Goal: Information Seeking & Learning: Learn about a topic

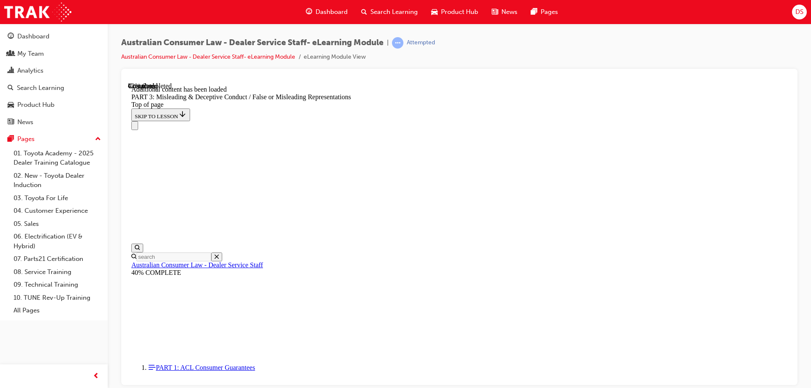
scroll to position [1714, 0]
drag, startPoint x: 375, startPoint y: 263, endPoint x: 394, endPoint y: 270, distance: 19.9
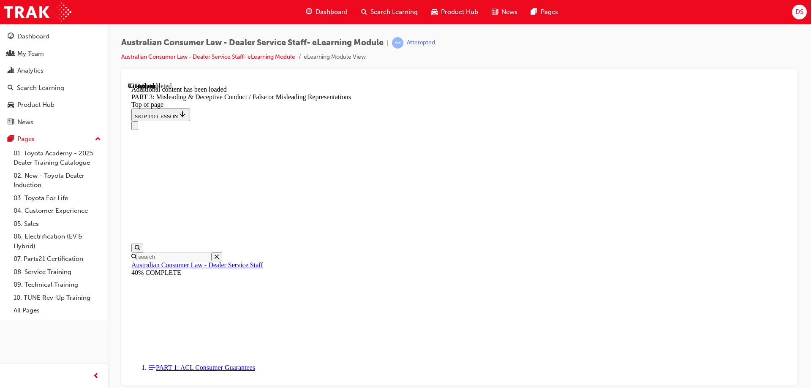
drag, startPoint x: 399, startPoint y: 140, endPoint x: 516, endPoint y: 146, distance: 116.7
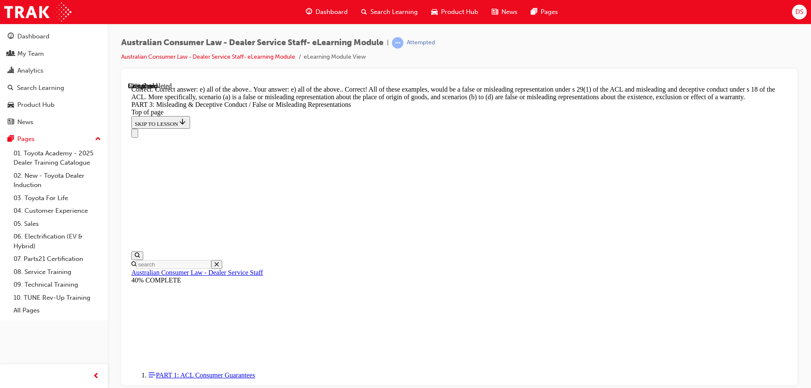
scroll to position [2190, 0]
drag, startPoint x: 543, startPoint y: 219, endPoint x: 605, endPoint y: 238, distance: 65.6
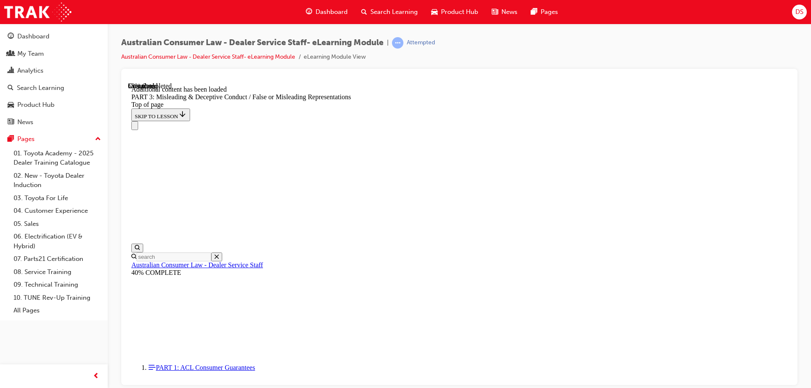
scroll to position [2447, 0]
drag, startPoint x: 597, startPoint y: 234, endPoint x: 643, endPoint y: 235, distance: 45.6
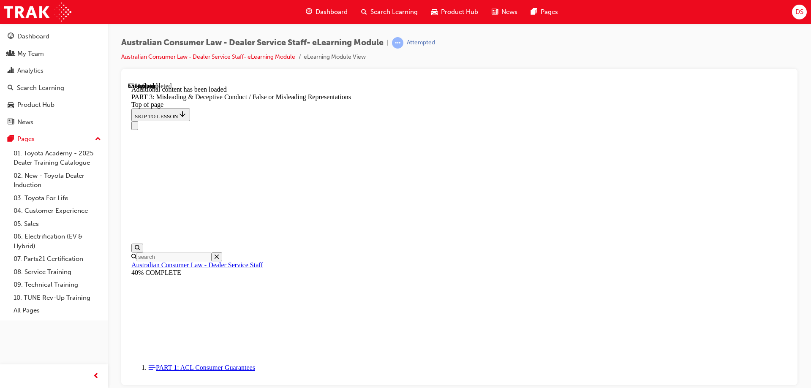
drag, startPoint x: 523, startPoint y: 209, endPoint x: 694, endPoint y: 210, distance: 171.4
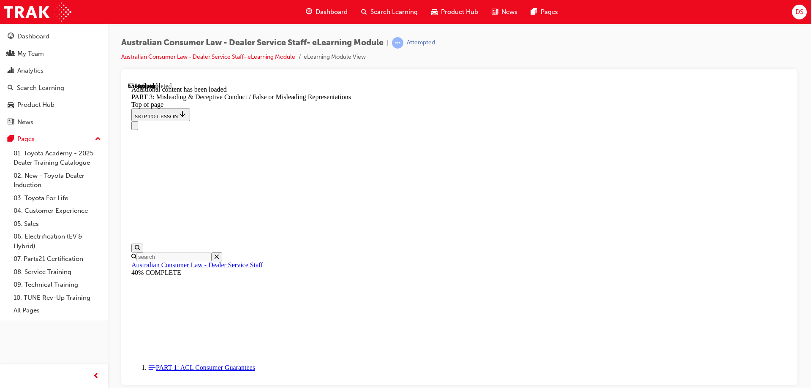
drag, startPoint x: 398, startPoint y: 155, endPoint x: 484, endPoint y: 163, distance: 86.5
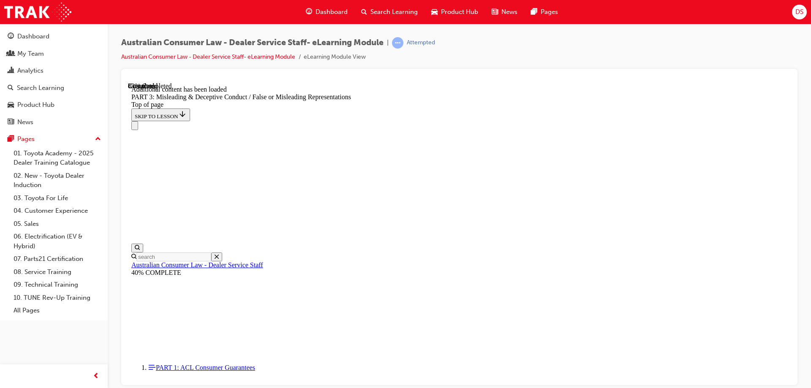
drag, startPoint x: 409, startPoint y: 229, endPoint x: 505, endPoint y: 231, distance: 95.4
drag, startPoint x: 551, startPoint y: 242, endPoint x: 612, endPoint y: 243, distance: 60.4
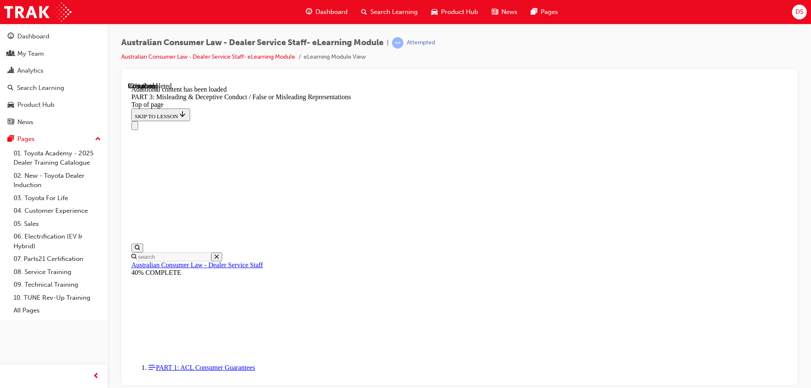
scroll to position [3005, 0]
drag, startPoint x: 412, startPoint y: 128, endPoint x: 635, endPoint y: 131, distance: 222.1
drag, startPoint x: 414, startPoint y: 172, endPoint x: 667, endPoint y: 171, distance: 253.3
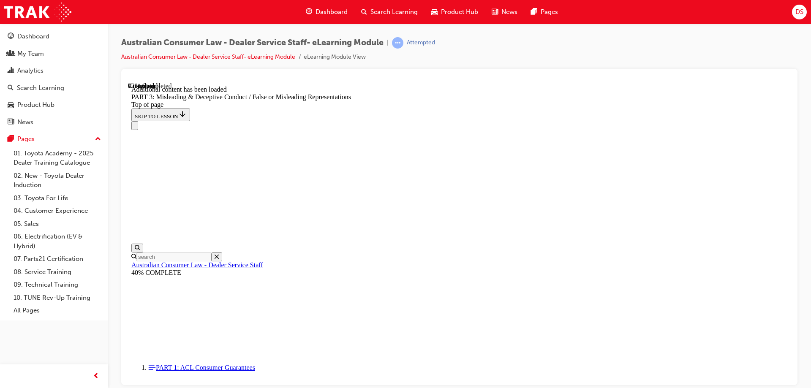
scroll to position [3047, 0]
drag, startPoint x: 440, startPoint y: 233, endPoint x: 632, endPoint y: 225, distance: 192.3
drag, startPoint x: 424, startPoint y: 212, endPoint x: 448, endPoint y: 225, distance: 27.4
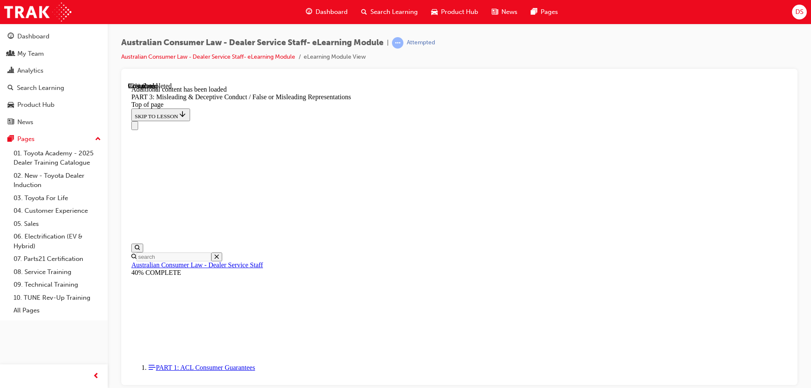
drag, startPoint x: 391, startPoint y: 212, endPoint x: 543, endPoint y: 217, distance: 152.5
drag, startPoint x: 403, startPoint y: 244, endPoint x: 475, endPoint y: 245, distance: 72.6
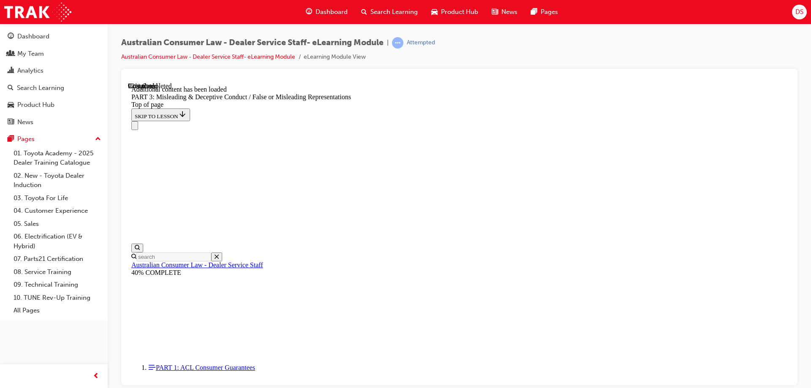
scroll to position [3174, 0]
drag, startPoint x: 437, startPoint y: 202, endPoint x: 542, endPoint y: 208, distance: 104.9
drag, startPoint x: 545, startPoint y: 163, endPoint x: 561, endPoint y: 175, distance: 20.1
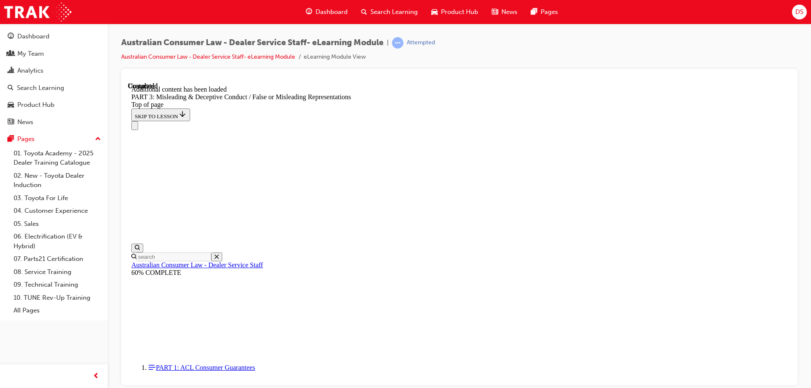
drag, startPoint x: 391, startPoint y: 140, endPoint x: 603, endPoint y: 147, distance: 212.0
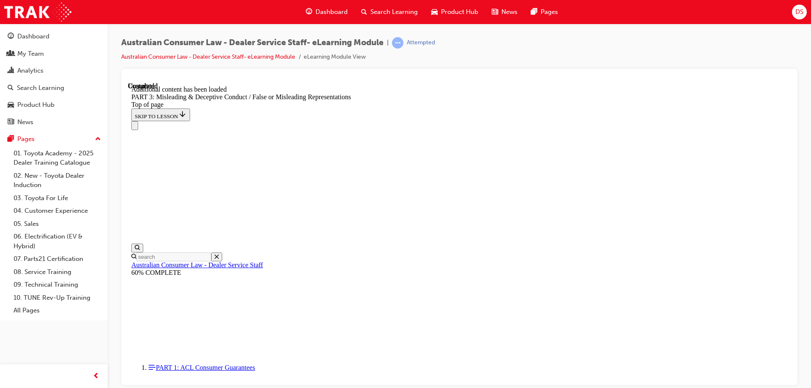
drag, startPoint x: 385, startPoint y: 135, endPoint x: 514, endPoint y: 146, distance: 128.8
drag, startPoint x: 389, startPoint y: 179, endPoint x: 591, endPoint y: 184, distance: 202.7
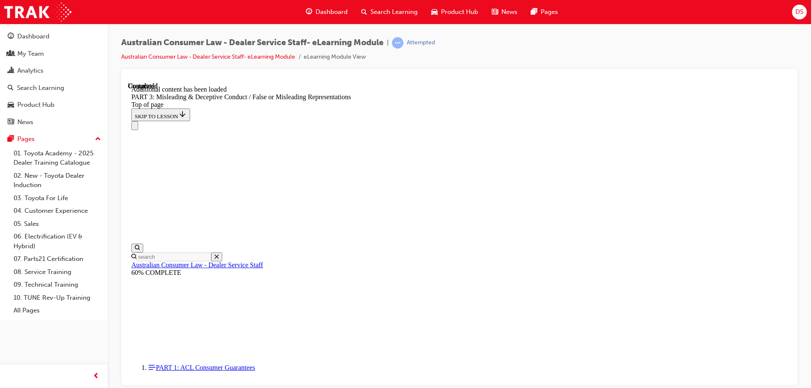
scroll to position [3469, 0]
drag, startPoint x: 423, startPoint y: 152, endPoint x: 612, endPoint y: 164, distance: 189.1
drag, startPoint x: 364, startPoint y: 196, endPoint x: 477, endPoint y: 200, distance: 112.4
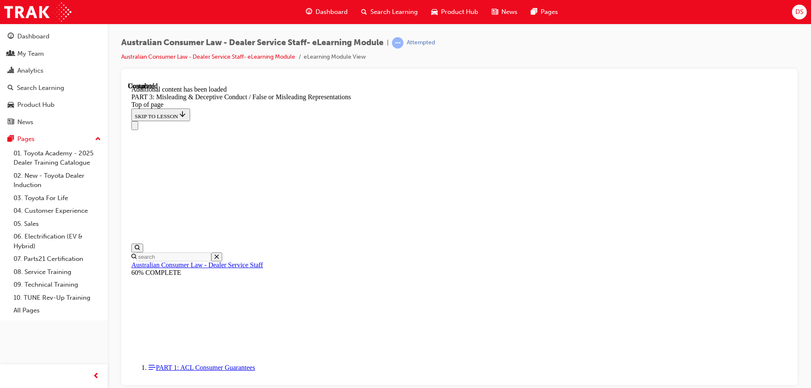
drag, startPoint x: 479, startPoint y: 150, endPoint x: 545, endPoint y: 162, distance: 66.4
drag, startPoint x: 415, startPoint y: 196, endPoint x: 468, endPoint y: 196, distance: 52.8
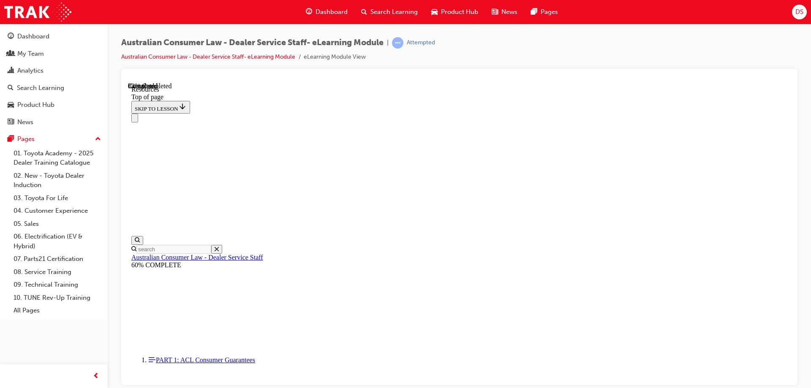
scroll to position [279, 0]
drag, startPoint x: 381, startPoint y: 258, endPoint x: 460, endPoint y: 271, distance: 80.1
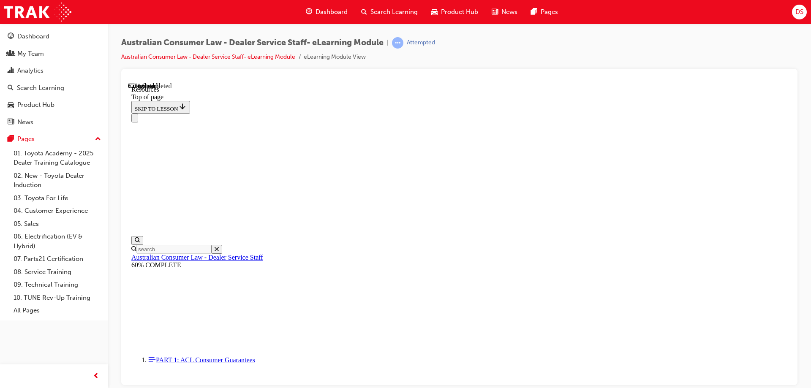
drag, startPoint x: 366, startPoint y: 225, endPoint x: 495, endPoint y: 223, distance: 129.6
drag, startPoint x: 377, startPoint y: 252, endPoint x: 398, endPoint y: 258, distance: 21.4
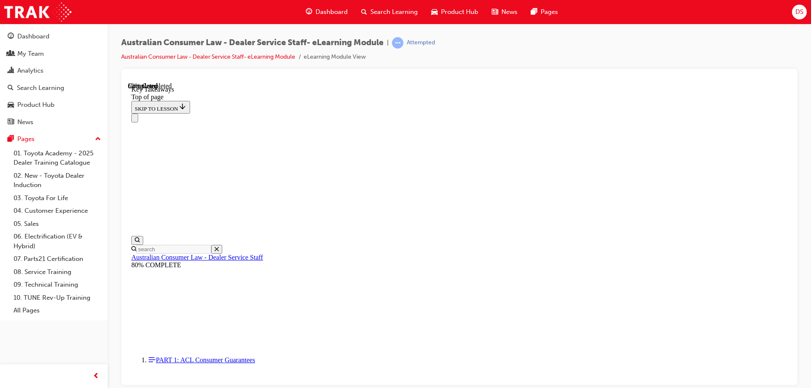
drag, startPoint x: 376, startPoint y: 265, endPoint x: 471, endPoint y: 268, distance: 95.0
